Goal: Navigation & Orientation: Find specific page/section

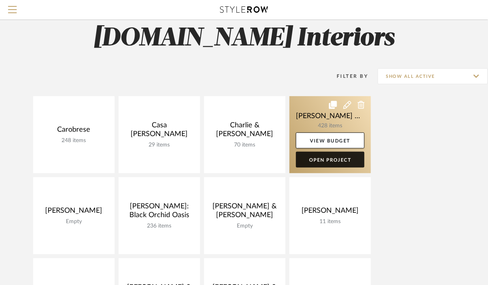
click at [332, 160] on link "Open Project" at bounding box center [330, 160] width 69 height 16
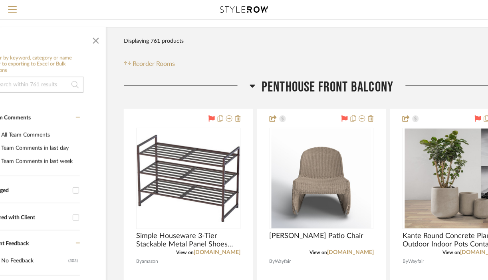
scroll to position [89, 43]
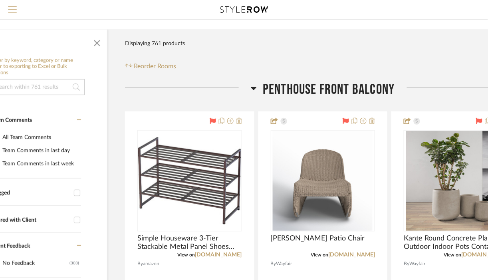
click at [13, 7] on span "Menu" at bounding box center [12, 12] width 9 height 12
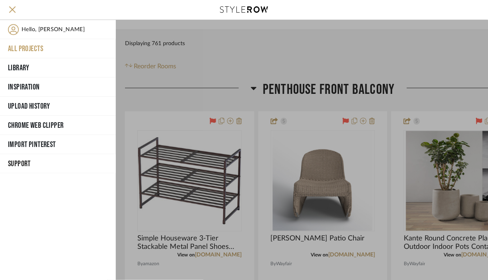
click at [34, 46] on button "All Projects" at bounding box center [58, 48] width 116 height 19
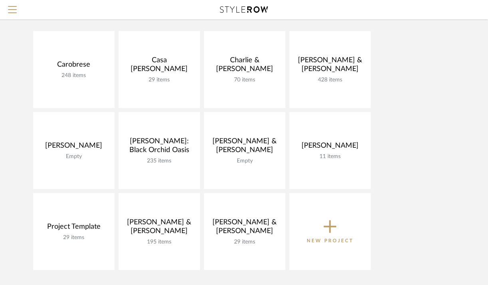
scroll to position [82, 0]
